Goal: Information Seeking & Learning: Find specific fact

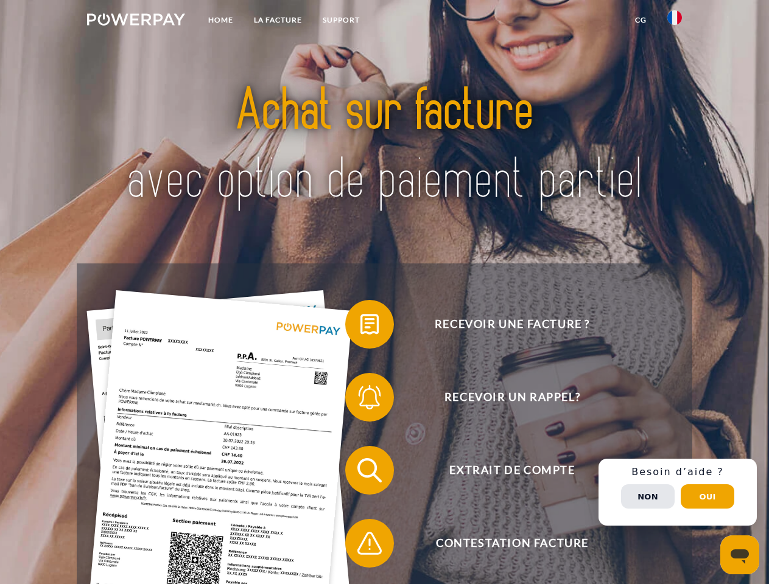
click at [136, 21] on img at bounding box center [136, 19] width 98 height 12
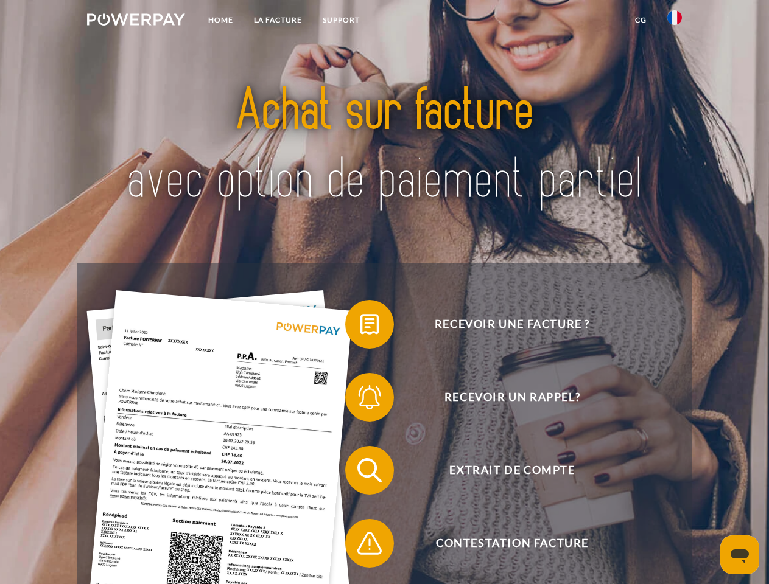
click at [674, 21] on img at bounding box center [674, 17] width 15 height 15
click at [640, 20] on link "CG" at bounding box center [641, 20] width 32 height 22
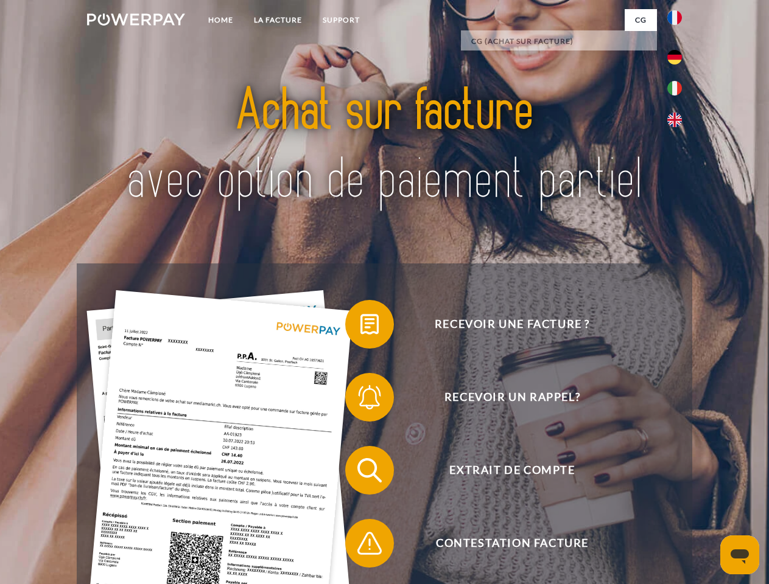
click at [360, 327] on span at bounding box center [351, 324] width 61 height 61
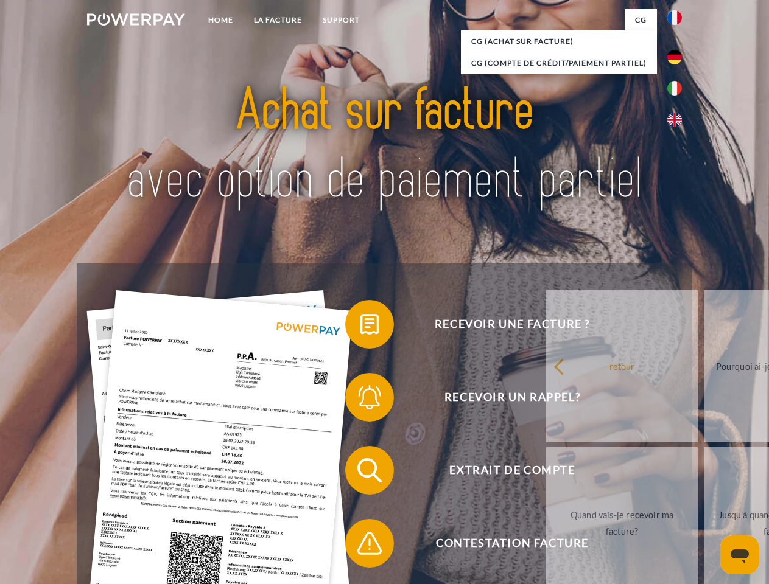
click at [546, 400] on link "retour" at bounding box center [622, 366] width 152 height 152
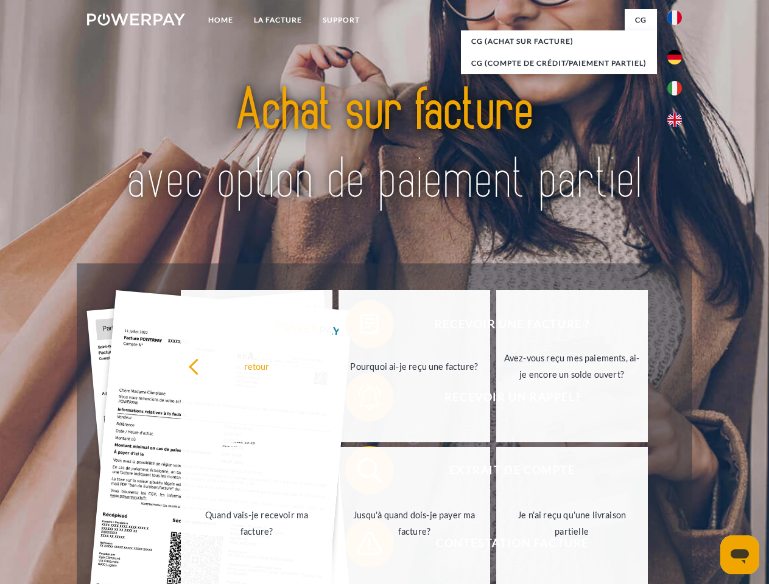
click at [332, 473] on link "Quand vais-je recevoir ma facture?" at bounding box center [257, 523] width 152 height 152
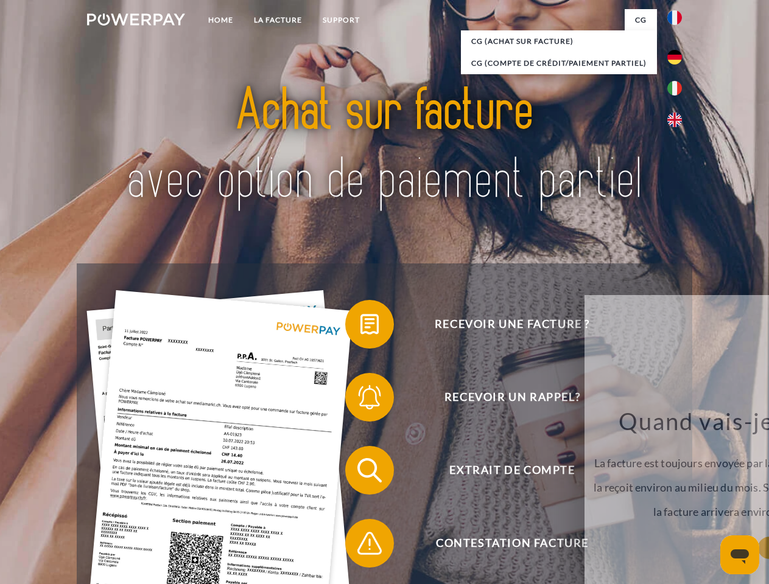
click at [360, 546] on span at bounding box center [351, 543] width 61 height 61
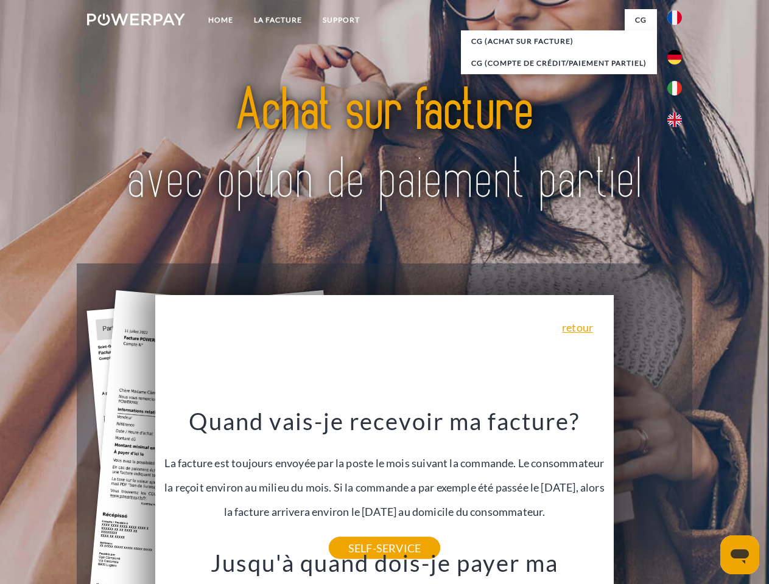
click at [648, 495] on span "Extrait de compte" at bounding box center [512, 470] width 298 height 49
click at [707, 497] on header "Home LA FACTURE Support" at bounding box center [384, 420] width 769 height 841
